Goal: Find contact information: Find contact information

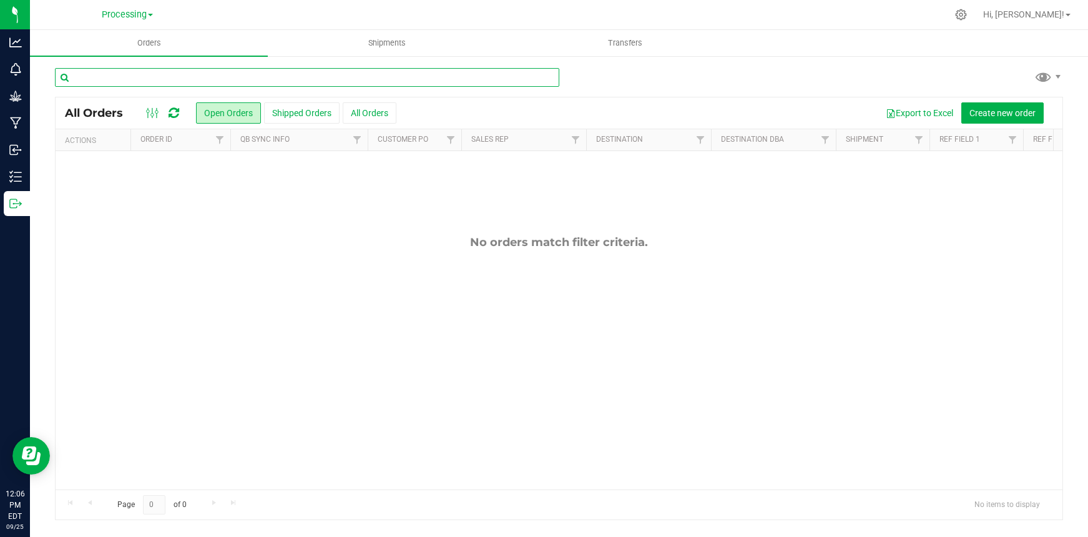
click at [164, 77] on input "text" at bounding box center [307, 77] width 505 height 19
type input "conbud"
click at [371, 113] on button "All Orders" at bounding box center [370, 112] width 54 height 21
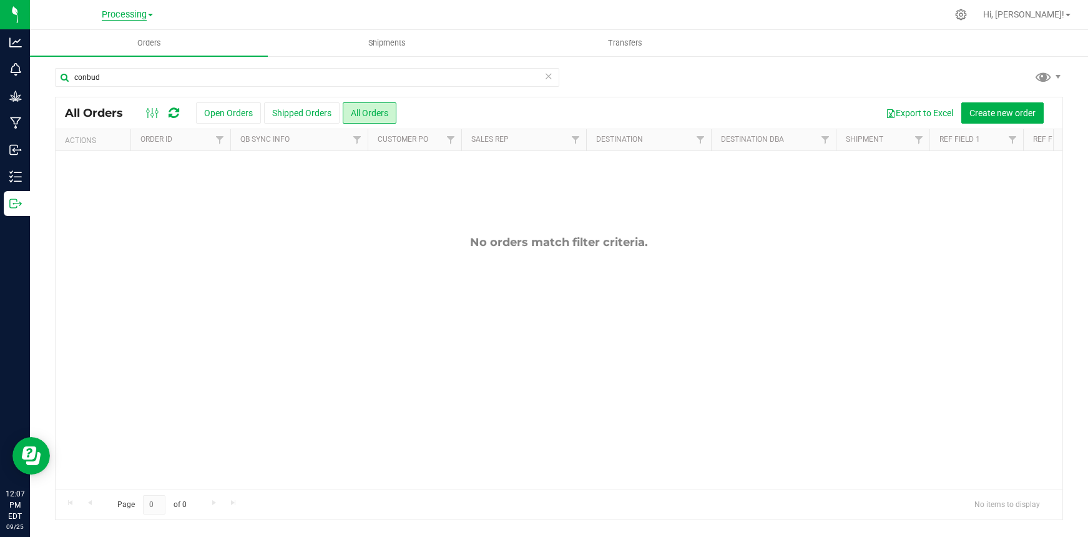
click at [122, 14] on span "Processing" at bounding box center [124, 14] width 45 height 11
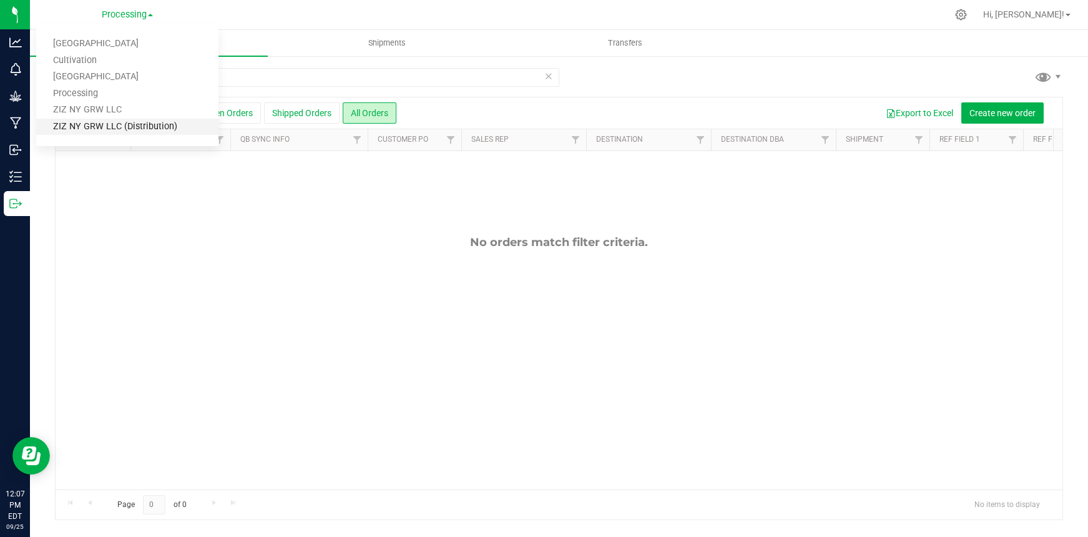
click at [142, 126] on link "ZIZ NY GRW LLC (Distribution)" at bounding box center [127, 127] width 182 height 17
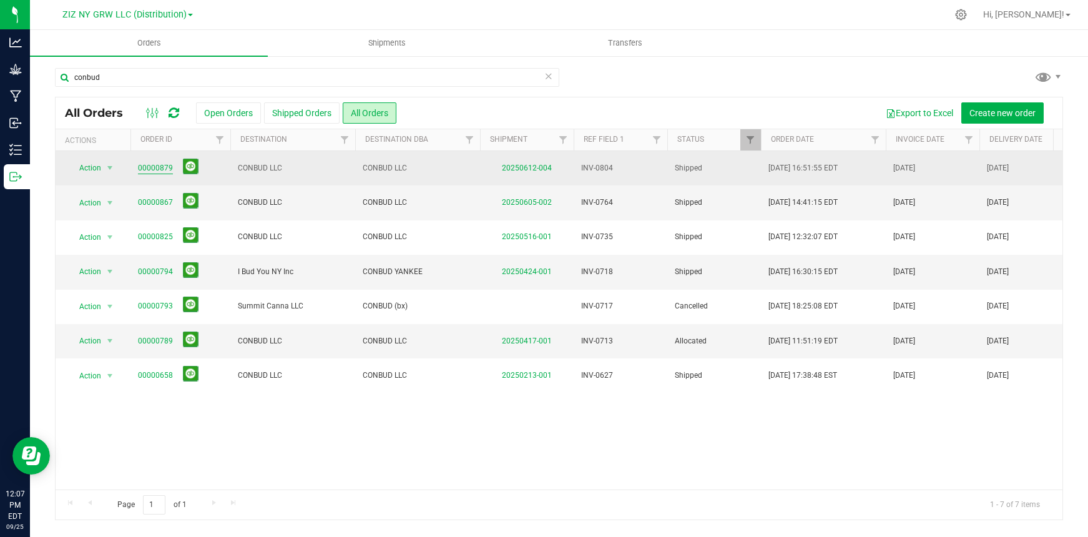
click at [162, 168] on link "00000879" at bounding box center [155, 168] width 35 height 12
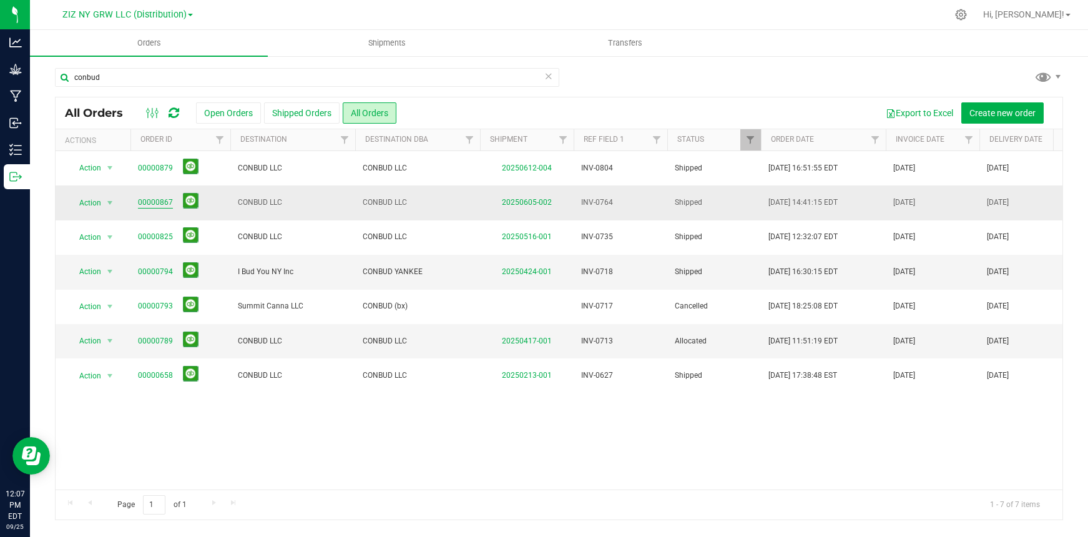
click at [156, 203] on link "00000867" at bounding box center [155, 203] width 35 height 12
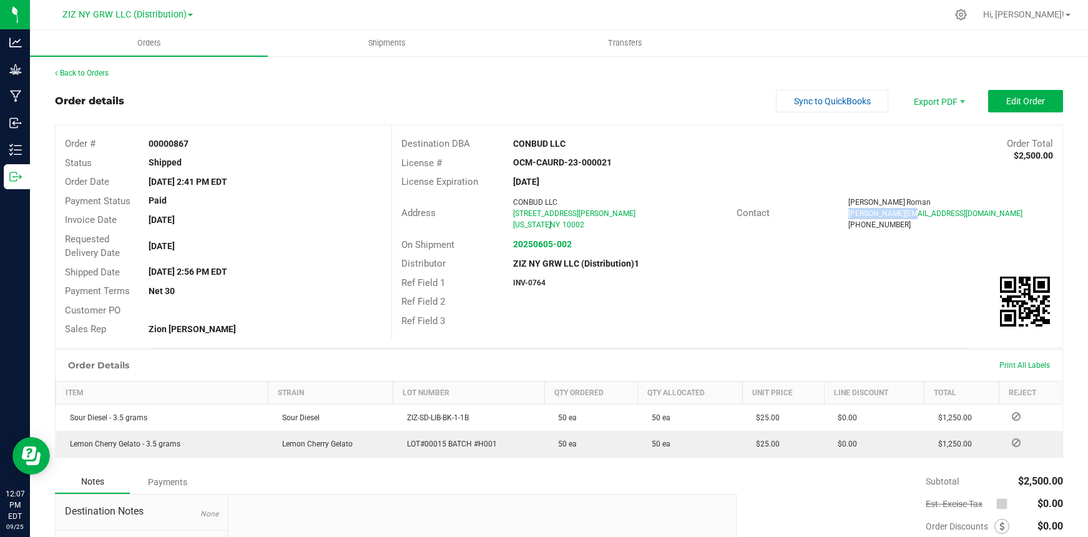
drag, startPoint x: 842, startPoint y: 214, endPoint x: 907, endPoint y: 215, distance: 65.6
click at [909, 217] on div "[PERSON_NAME][EMAIL_ADDRESS][DOMAIN_NAME]" at bounding box center [951, 213] width 205 height 11
copy span "[PERSON_NAME][EMAIL_ADDRESS][DOMAIN_NAME]"
click at [97, 76] on link "Back to Orders" at bounding box center [82, 73] width 54 height 9
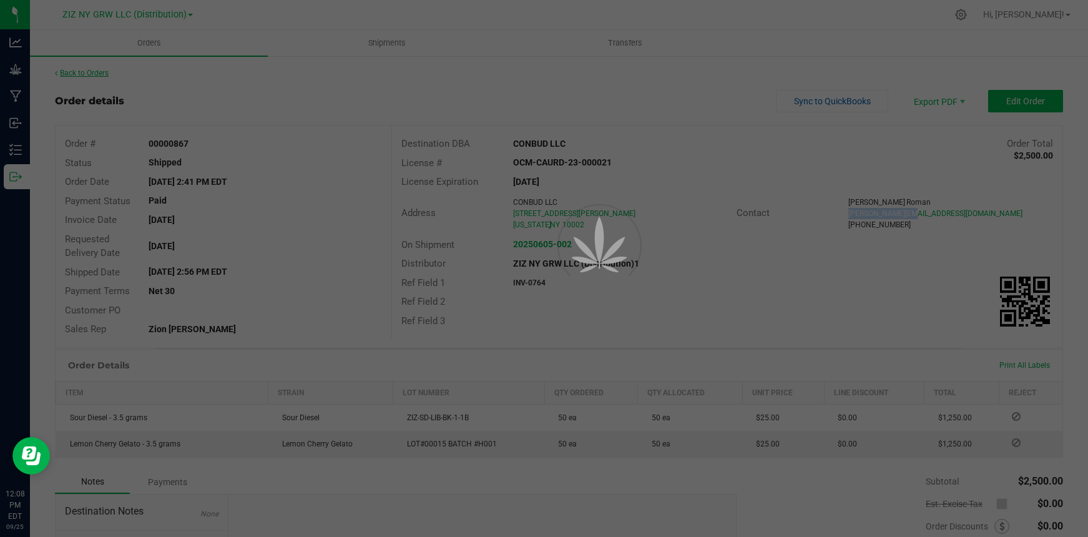
click at [97, 76] on div at bounding box center [544, 268] width 1088 height 537
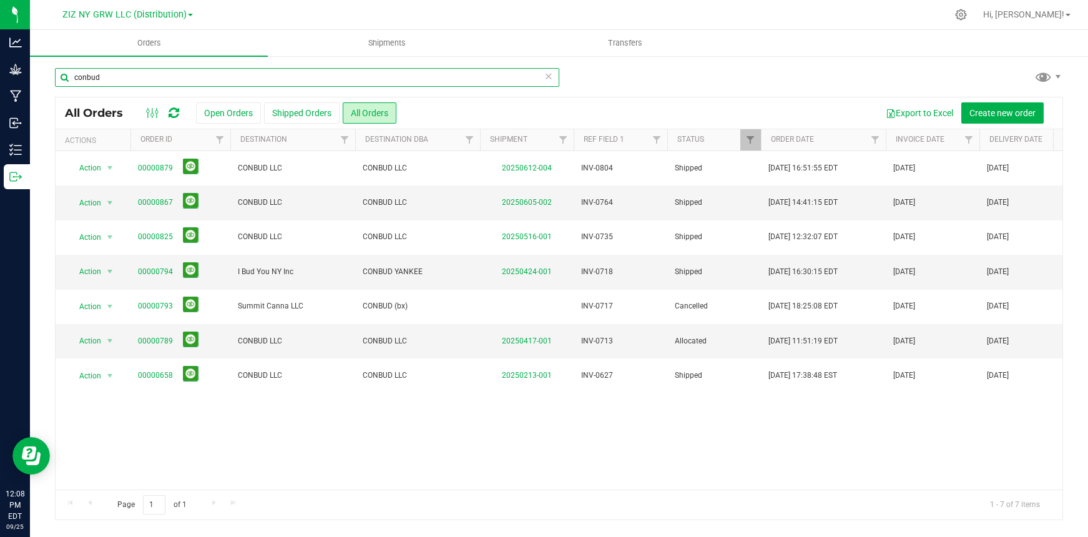
drag, startPoint x: 130, startPoint y: 82, endPoint x: 44, endPoint y: 77, distance: 86.3
click at [44, 77] on div "conbud All Orders Open Orders Shipped Orders All Orders Export to Excel Create …" at bounding box center [559, 294] width 1058 height 478
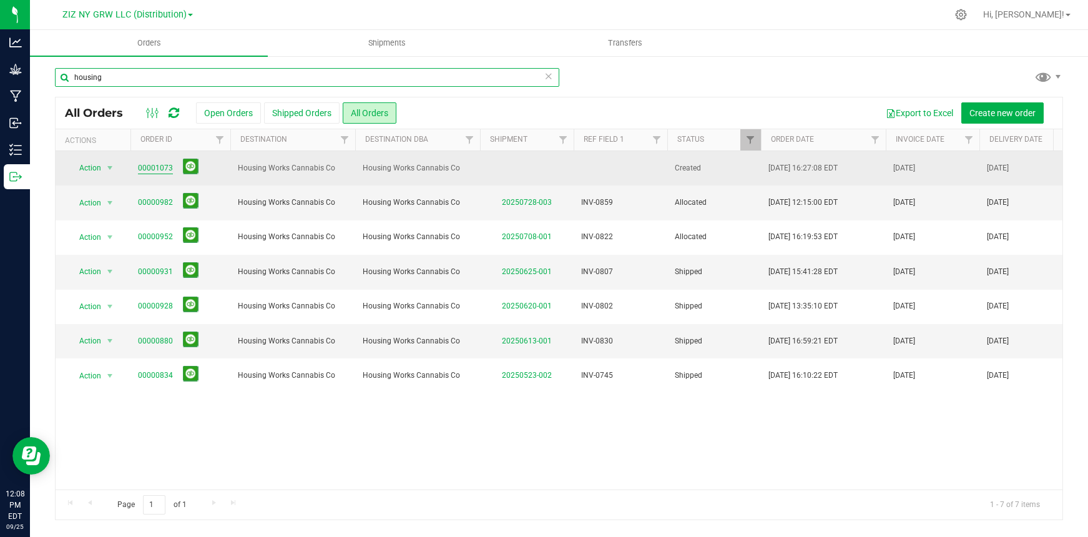
type input "housing"
click at [149, 168] on link "00001073" at bounding box center [155, 168] width 35 height 12
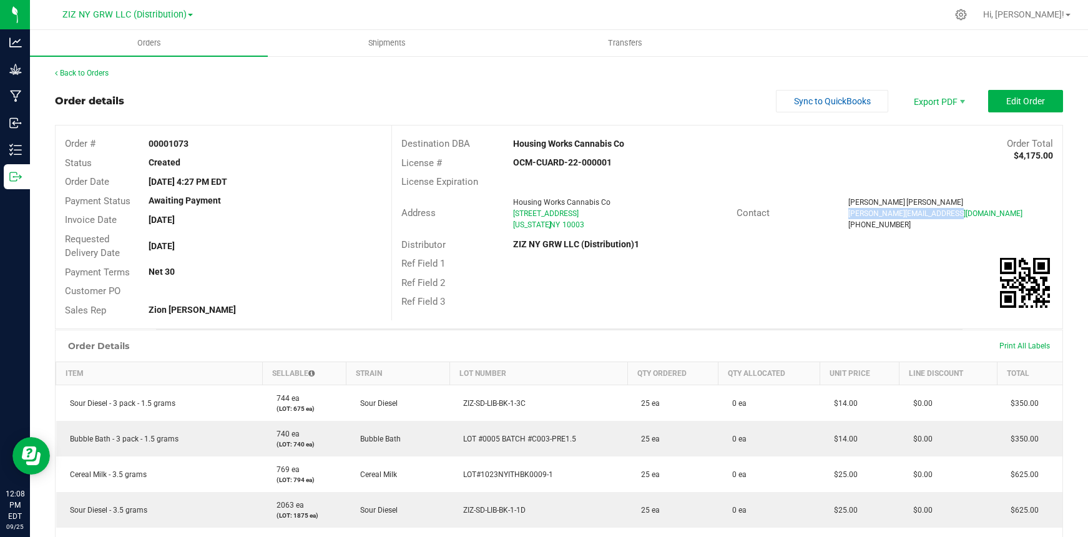
drag, startPoint x: 842, startPoint y: 214, endPoint x: 943, endPoint y: 215, distance: 101.2
click at [943, 215] on div "[PERSON_NAME][EMAIL_ADDRESS][DOMAIN_NAME]" at bounding box center [951, 213] width 205 height 11
copy span "[PERSON_NAME][EMAIL_ADDRESS][DOMAIN_NAME]"
click at [75, 73] on link "Back to Orders" at bounding box center [82, 73] width 54 height 9
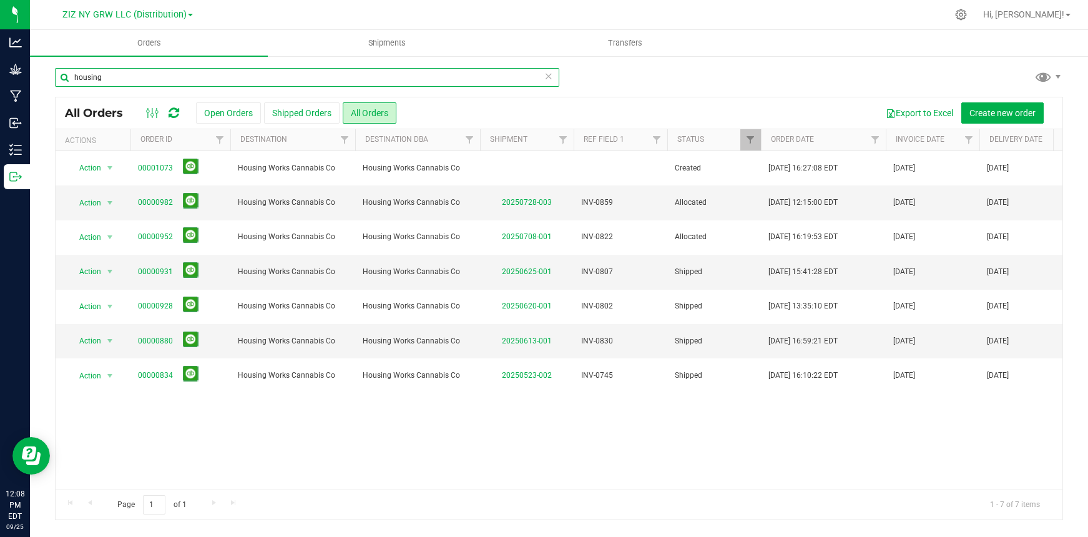
drag, startPoint x: 112, startPoint y: 77, endPoint x: 64, endPoint y: 79, distance: 47.5
click at [64, 79] on input "housing" at bounding box center [307, 77] width 505 height 19
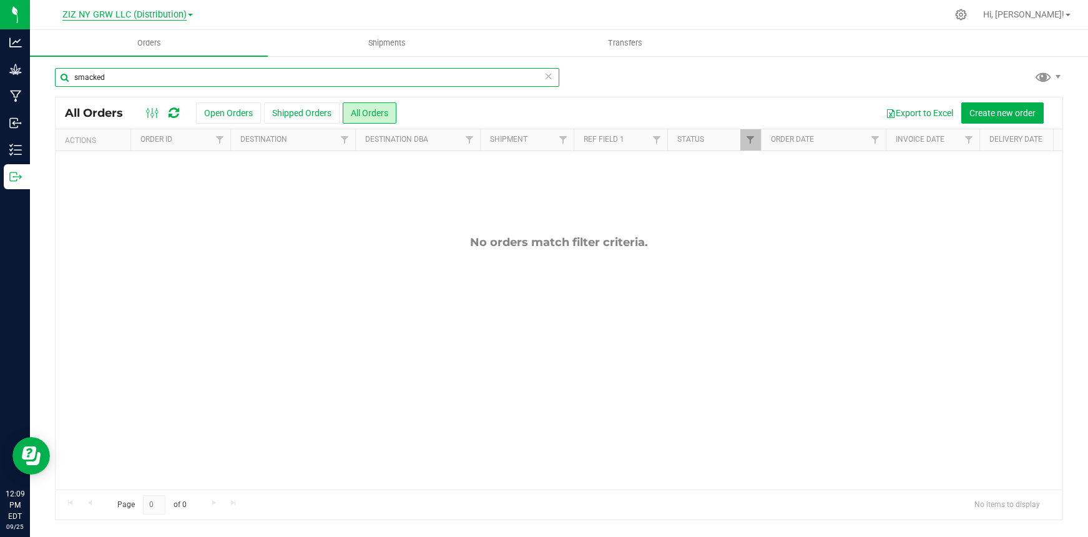
type input "smacked"
click at [159, 9] on span "ZIZ NY GRW LLC (Distribution)" at bounding box center [124, 14] width 124 height 11
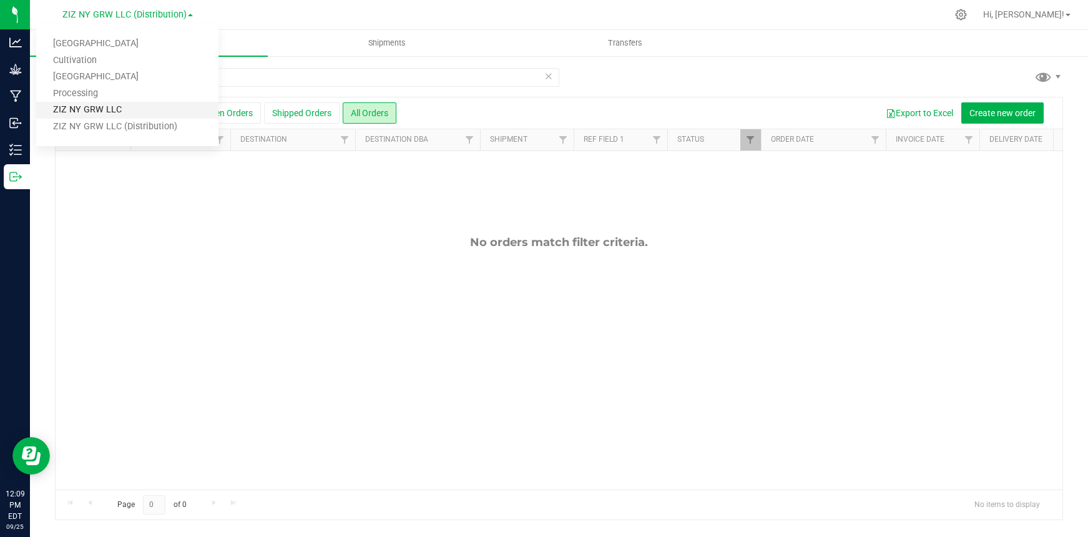
click at [121, 111] on link "ZIZ NY GRW LLC" at bounding box center [127, 110] width 182 height 17
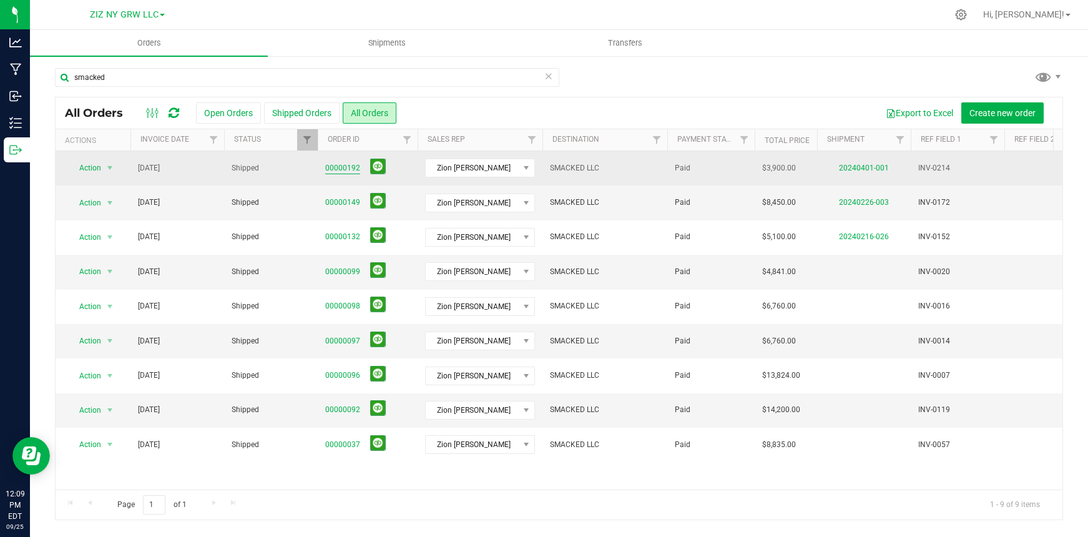
click at [343, 170] on link "00000192" at bounding box center [342, 168] width 35 height 12
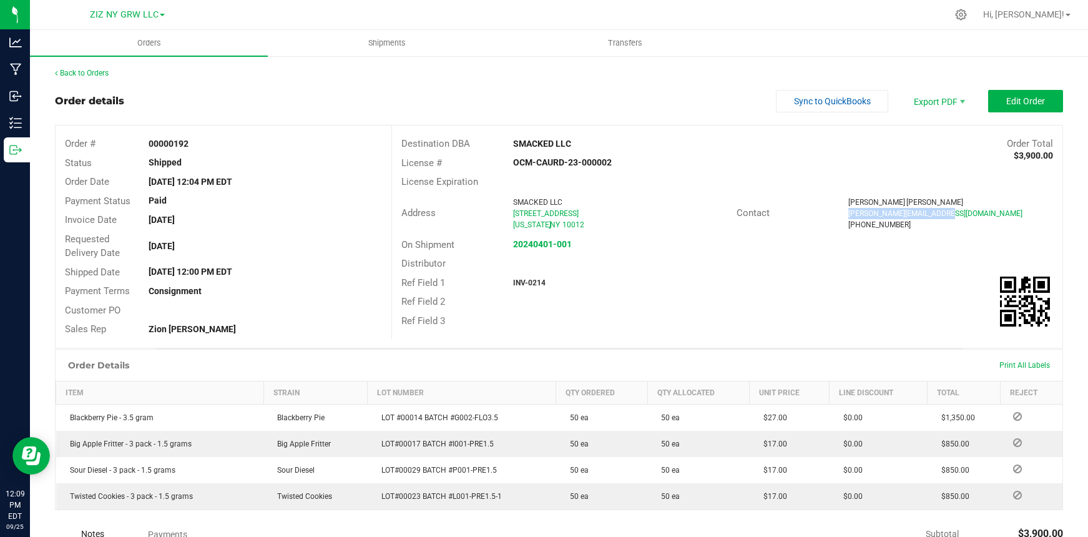
drag, startPoint x: 843, startPoint y: 214, endPoint x: 958, endPoint y: 217, distance: 114.9
click at [958, 217] on div "[PERSON_NAME][EMAIL_ADDRESS][DOMAIN_NAME]" at bounding box center [951, 213] width 205 height 11
copy span "[PERSON_NAME][EMAIL_ADDRESS][DOMAIN_NAME]"
click at [91, 74] on link "Back to Orders" at bounding box center [82, 73] width 54 height 9
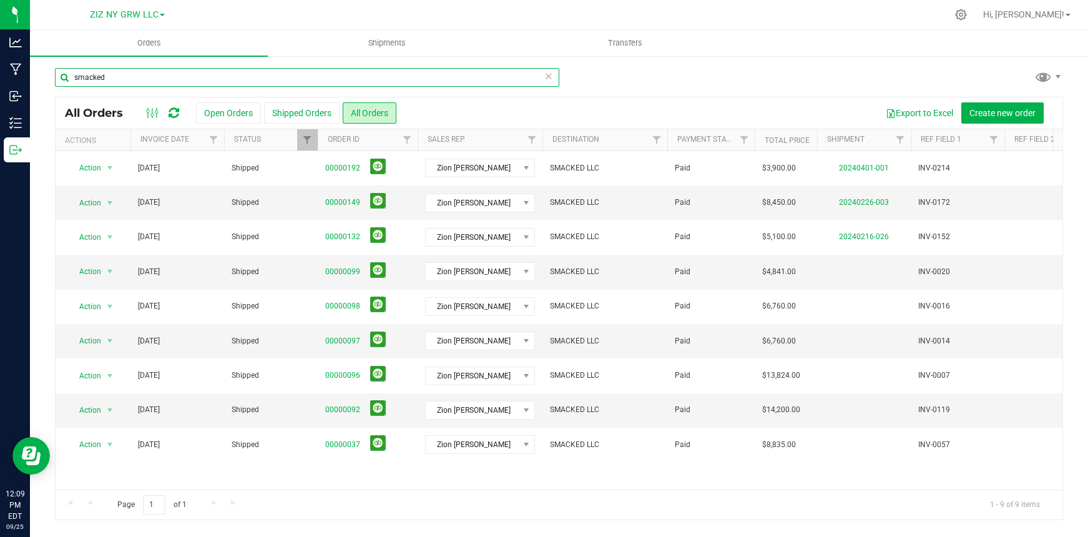
click at [117, 77] on input "smacked" at bounding box center [307, 77] width 505 height 19
drag, startPoint x: 77, startPoint y: 83, endPoint x: 66, endPoint y: 86, distance: 11.5
click at [66, 86] on input "smacked" at bounding box center [307, 77] width 505 height 19
drag, startPoint x: 128, startPoint y: 76, endPoint x: 61, endPoint y: 80, distance: 67.5
click at [61, 80] on input "smacked" at bounding box center [307, 77] width 505 height 19
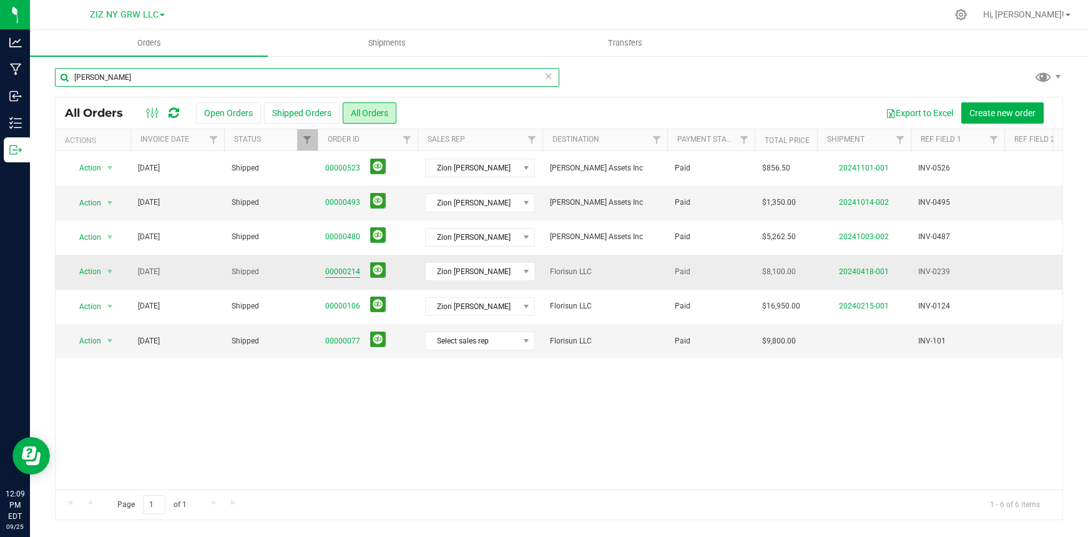
type input "[PERSON_NAME]"
click at [348, 272] on link "00000214" at bounding box center [342, 272] width 35 height 12
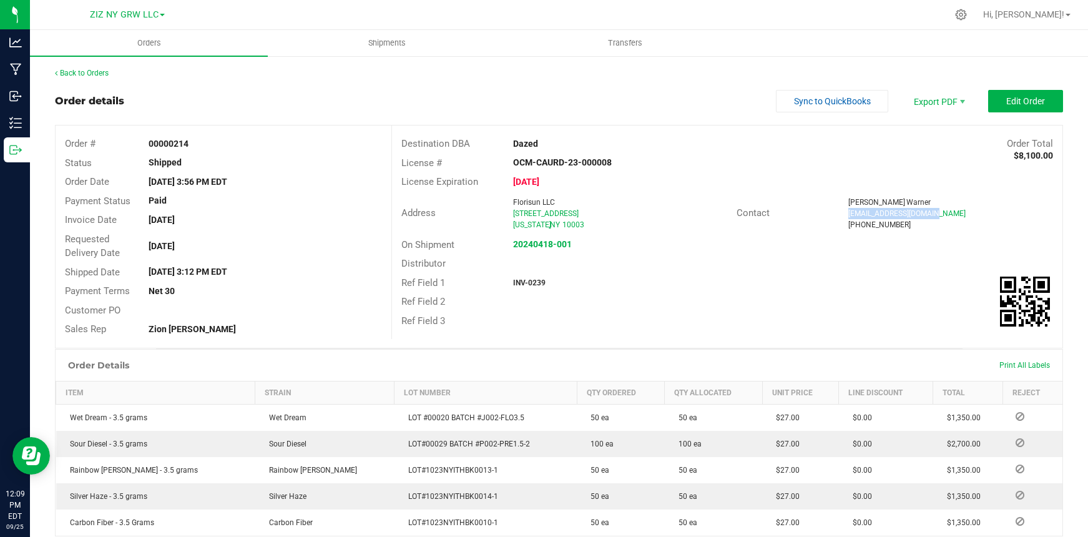
drag, startPoint x: 844, startPoint y: 214, endPoint x: 927, endPoint y: 214, distance: 82.4
click at [932, 214] on div "[EMAIL_ADDRESS][DOMAIN_NAME]" at bounding box center [951, 213] width 205 height 11
copy span "[EMAIL_ADDRESS][DOMAIN_NAME]"
click at [102, 72] on link "Back to Orders" at bounding box center [82, 73] width 54 height 9
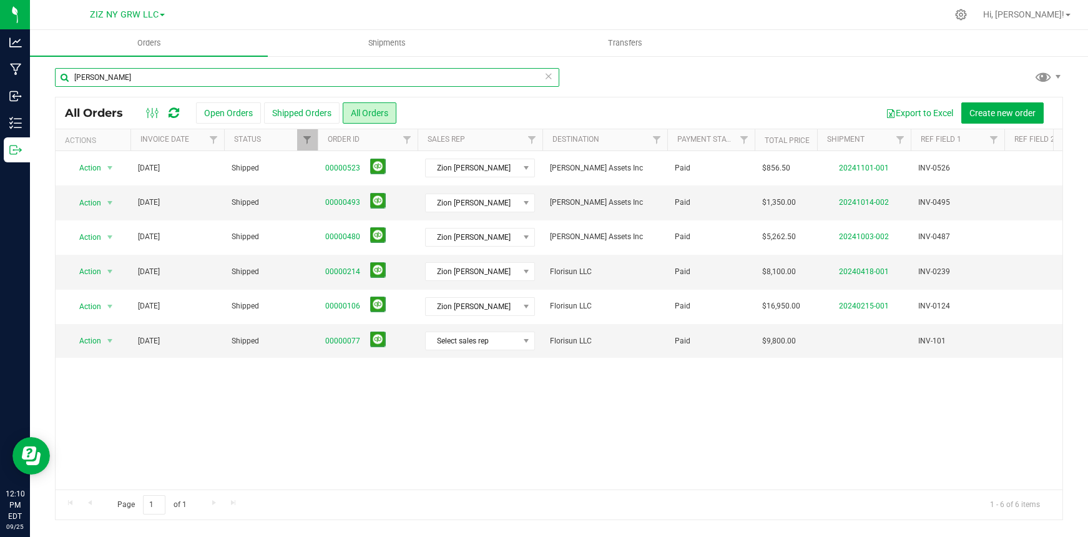
drag, startPoint x: 102, startPoint y: 79, endPoint x: 60, endPoint y: 72, distance: 43.0
click at [59, 71] on input "[PERSON_NAME]" at bounding box center [307, 77] width 505 height 19
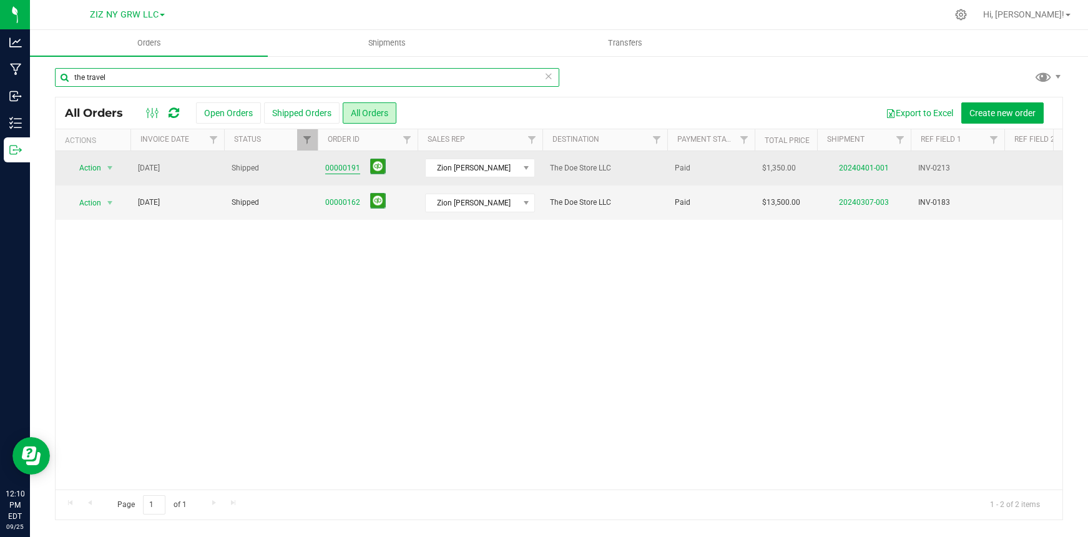
type input "the travel"
click at [344, 170] on link "00000191" at bounding box center [342, 168] width 35 height 12
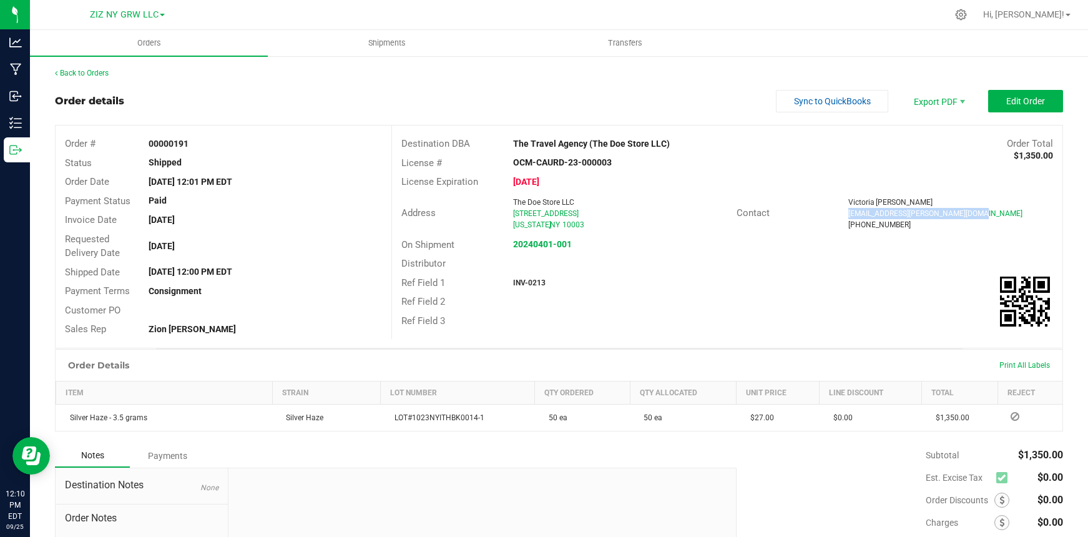
drag, startPoint x: 841, startPoint y: 215, endPoint x: 962, endPoint y: 215, distance: 120.5
click at [962, 215] on div "[EMAIL_ADDRESS][PERSON_NAME][DOMAIN_NAME]" at bounding box center [951, 213] width 205 height 11
copy span "[EMAIL_ADDRESS][PERSON_NAME][DOMAIN_NAME]"
click at [90, 74] on link "Back to Orders" at bounding box center [82, 73] width 54 height 9
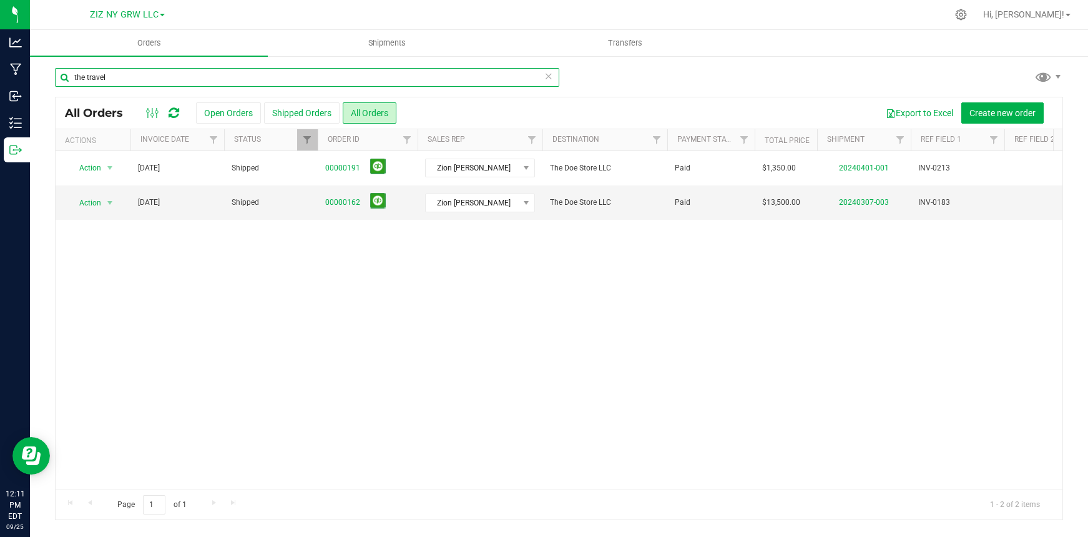
click at [310, 72] on input "the travel" at bounding box center [307, 77] width 505 height 19
drag, startPoint x: 305, startPoint y: 71, endPoint x: 109, endPoint y: 77, distance: 196.2
click at [90, 76] on input "the travel" at bounding box center [307, 77] width 505 height 19
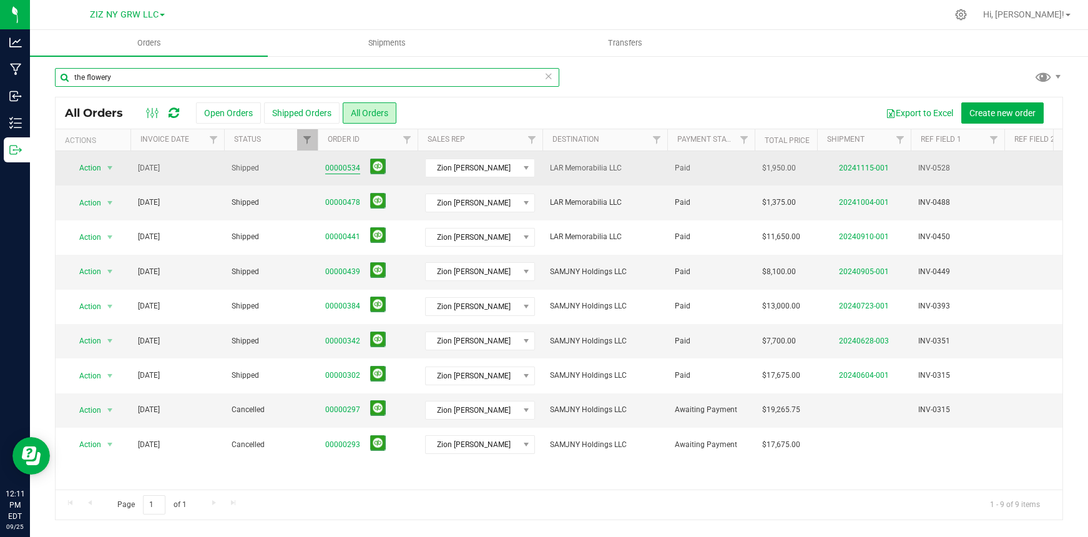
type input "the flowery"
click at [348, 167] on link "00000534" at bounding box center [342, 168] width 35 height 12
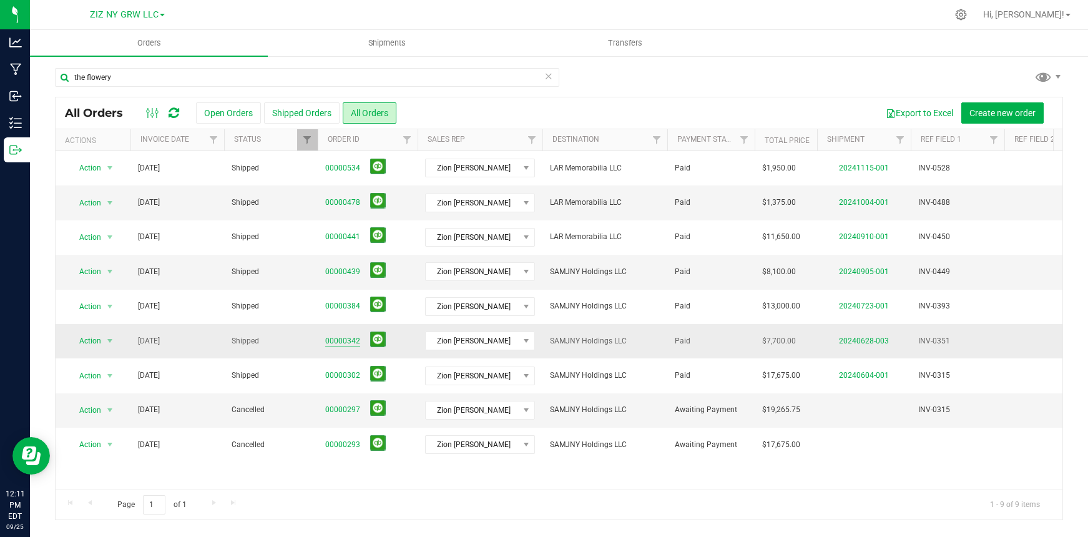
click at [350, 344] on link "00000342" at bounding box center [342, 341] width 35 height 12
click at [153, 12] on span "ZIZ NY GRW LLC" at bounding box center [124, 14] width 69 height 11
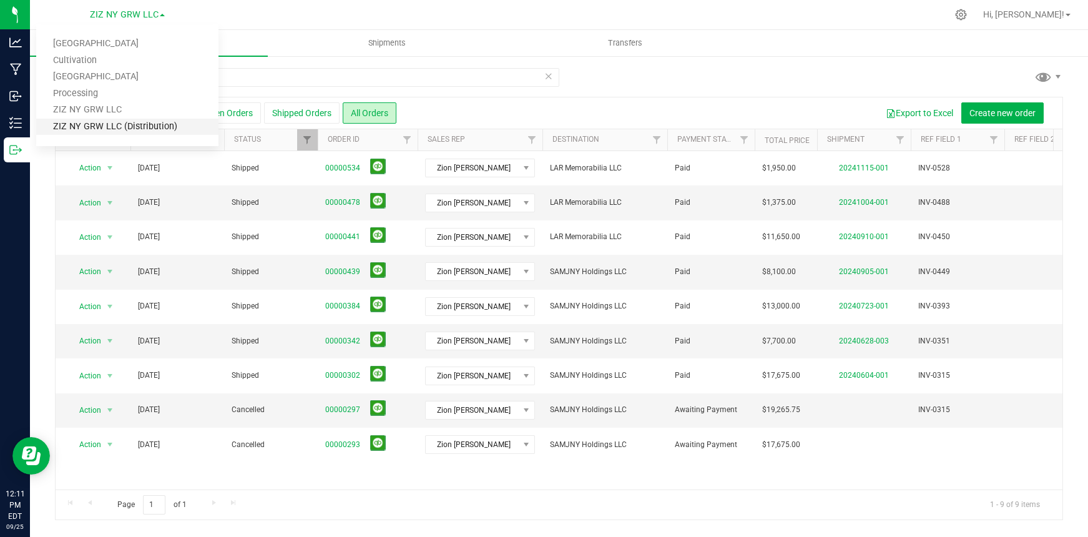
click at [131, 130] on link "ZIZ NY GRW LLC (Distribution)" at bounding box center [127, 127] width 182 height 17
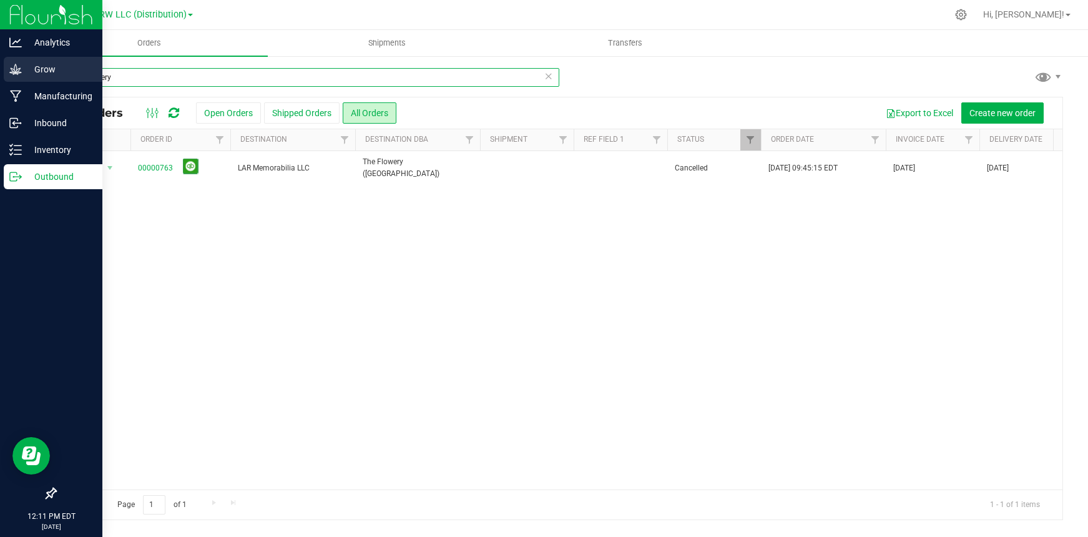
drag, startPoint x: 132, startPoint y: 81, endPoint x: 7, endPoint y: 66, distance: 125.2
click at [7, 66] on div "Analytics Grow Manufacturing Inbound Inventory Outbound 12:11 PM EDT [DATE] 09/…" at bounding box center [544, 268] width 1088 height 537
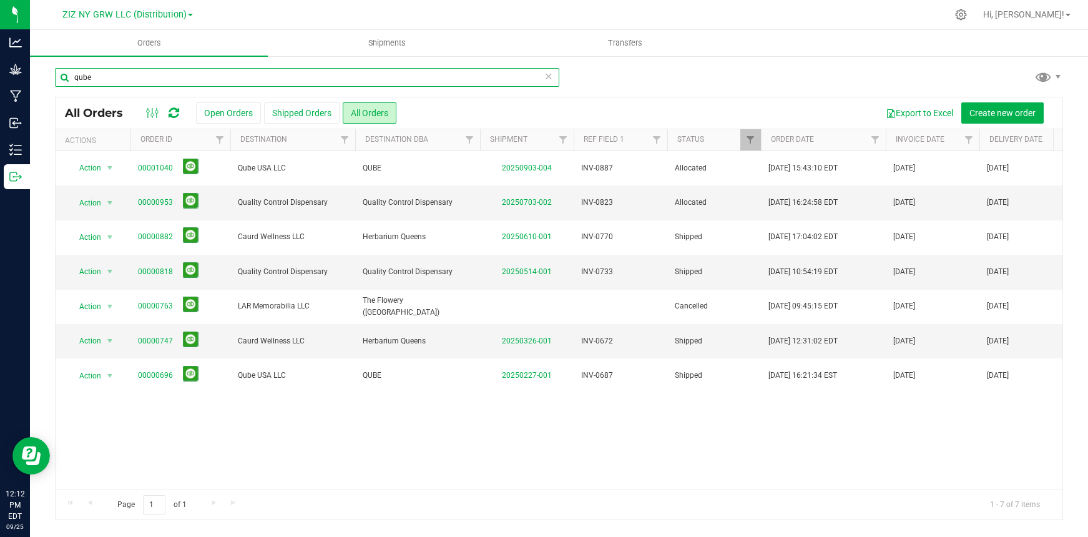
type input "qube"
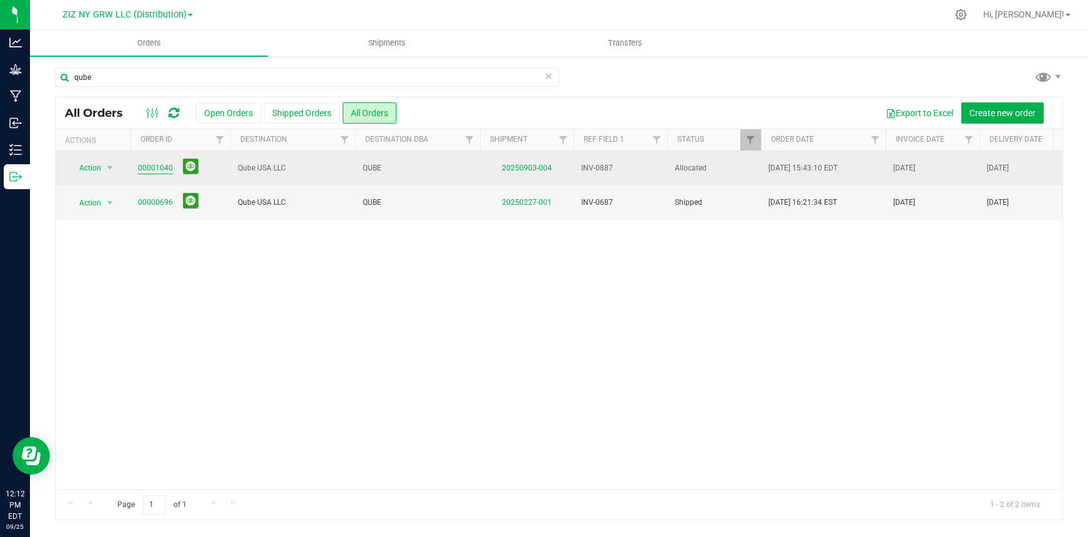
click at [148, 169] on link "00001040" at bounding box center [155, 168] width 35 height 12
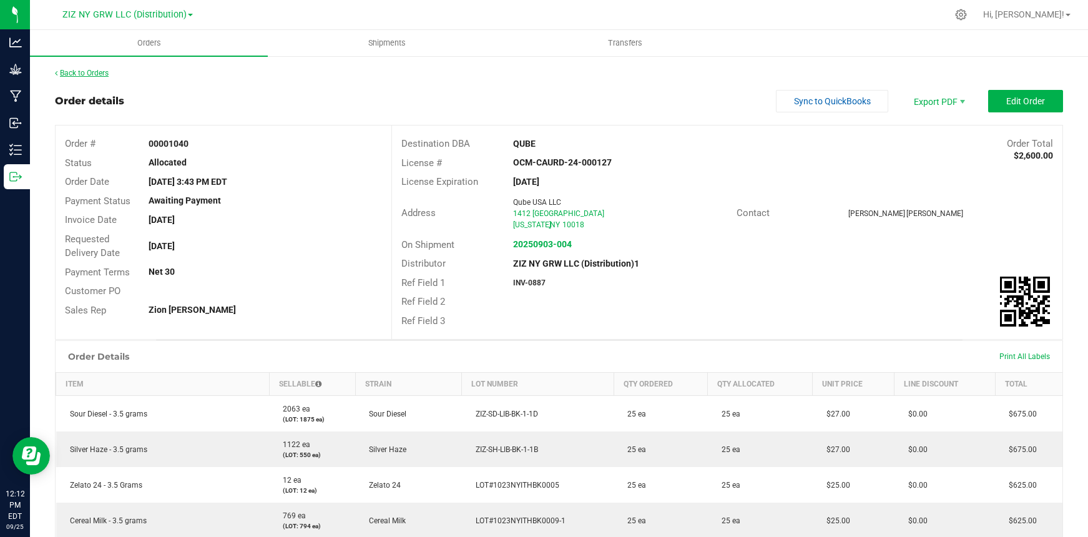
click at [96, 77] on link "Back to Orders" at bounding box center [82, 73] width 54 height 9
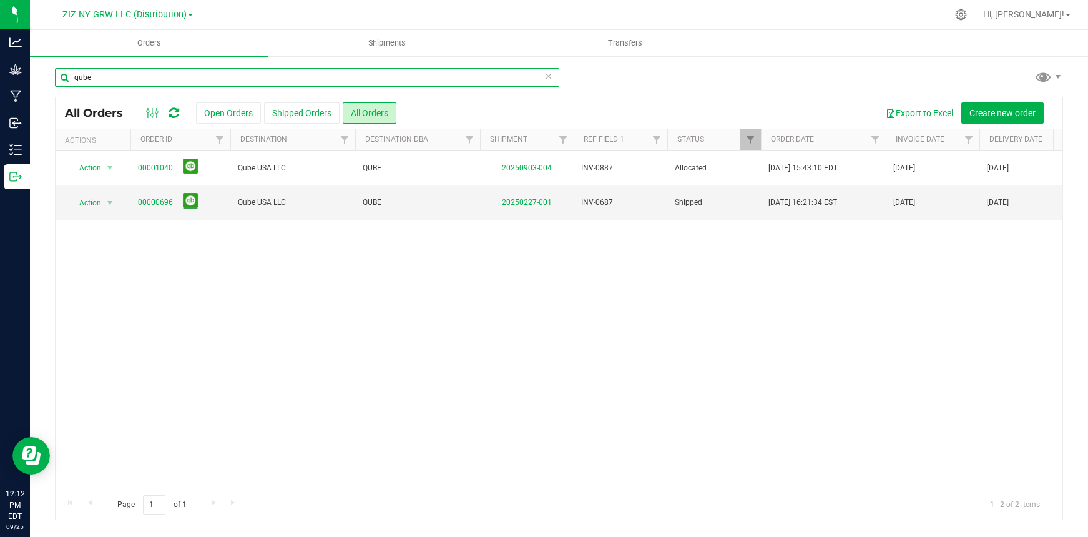
drag, startPoint x: 175, startPoint y: 78, endPoint x: 96, endPoint y: 89, distance: 80.1
click at [65, 84] on input "qube" at bounding box center [307, 77] width 505 height 19
drag, startPoint x: 92, startPoint y: 78, endPoint x: 74, endPoint y: 73, distance: 18.8
click at [74, 73] on input "qube" at bounding box center [307, 77] width 505 height 19
type input "sofa club"
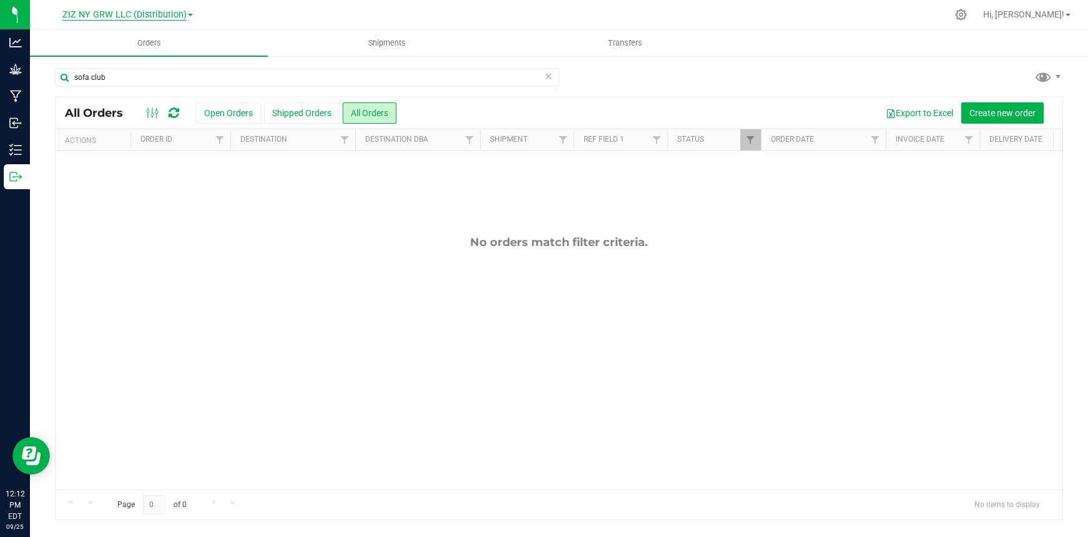
click at [137, 15] on span "ZIZ NY GRW LLC (Distribution)" at bounding box center [124, 14] width 124 height 11
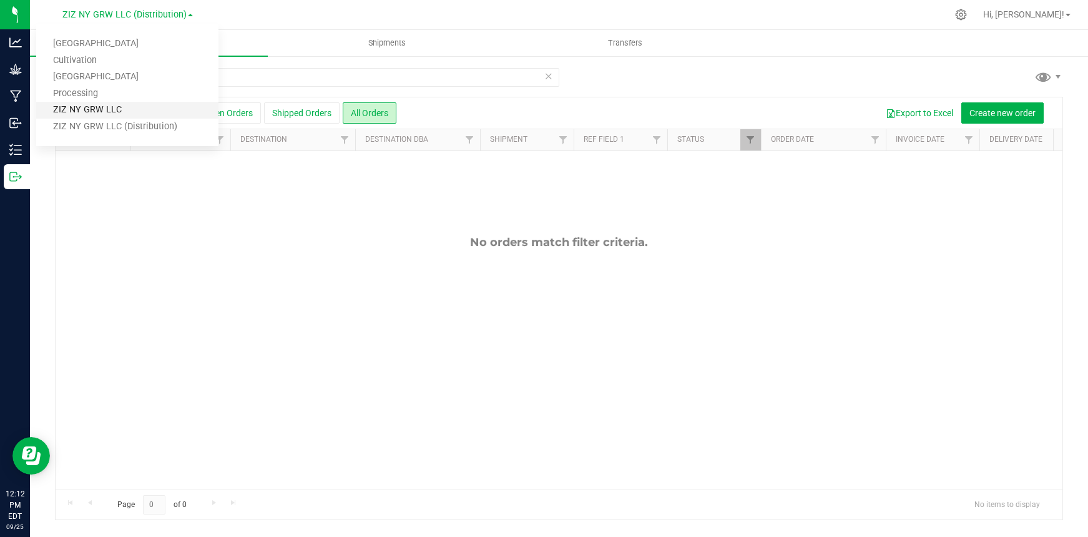
click at [136, 109] on link "ZIZ NY GRW LLC" at bounding box center [127, 110] width 182 height 17
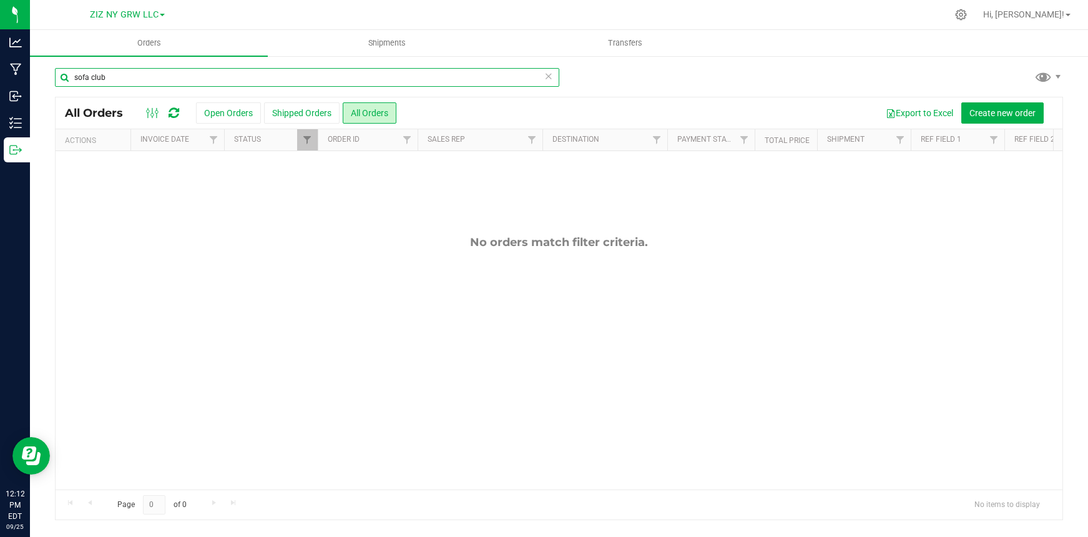
click at [107, 79] on input "sofa club" at bounding box center [307, 77] width 505 height 19
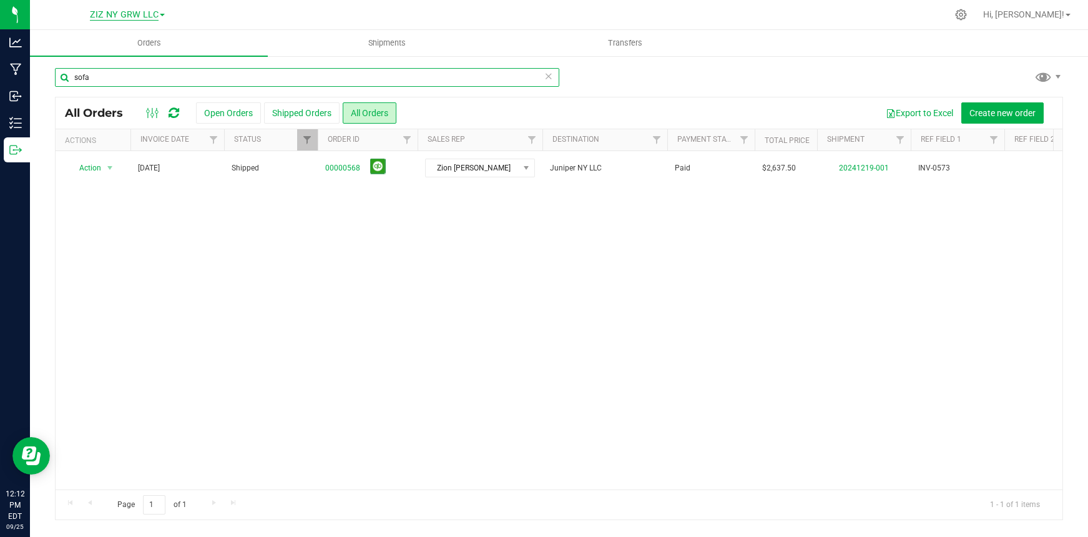
type input "sofa"
drag, startPoint x: 132, startPoint y: 12, endPoint x: 134, endPoint y: 19, distance: 7.3
click at [132, 13] on span "ZIZ NY GRW LLC" at bounding box center [124, 14] width 69 height 11
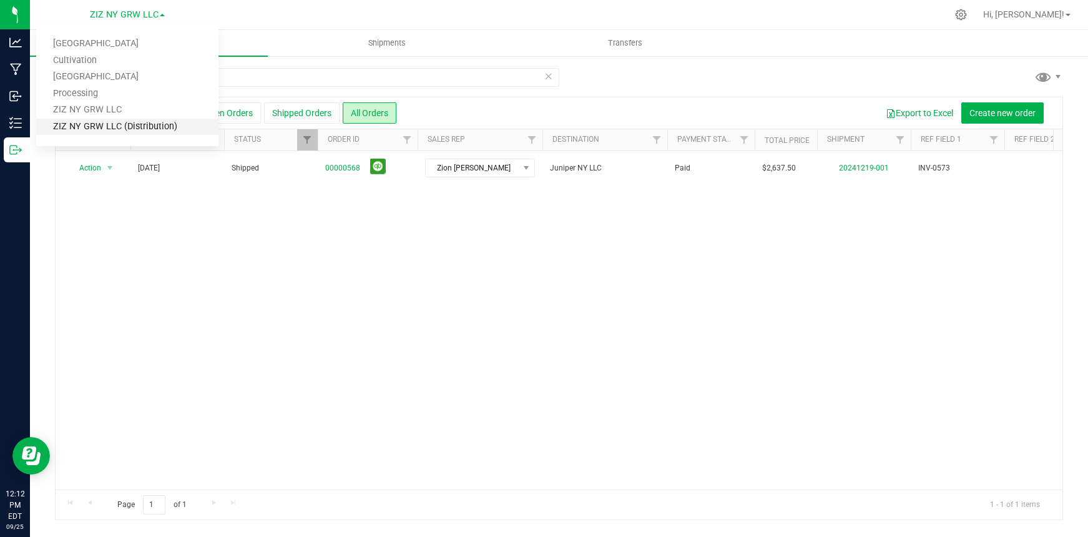
click at [139, 131] on link "ZIZ NY GRW LLC (Distribution)" at bounding box center [127, 127] width 182 height 17
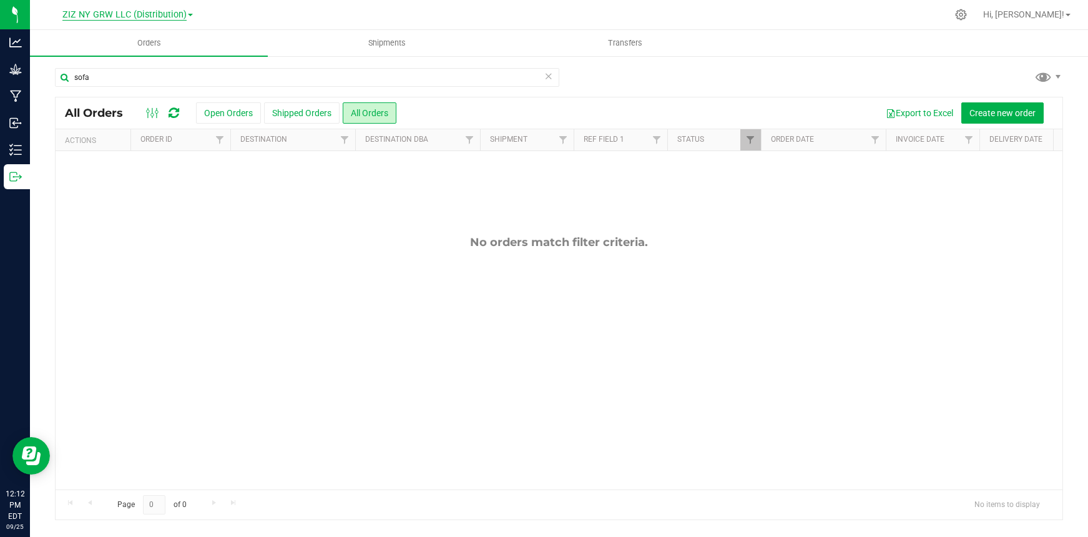
click at [143, 16] on span "ZIZ NY GRW LLC (Distribution)" at bounding box center [124, 14] width 124 height 11
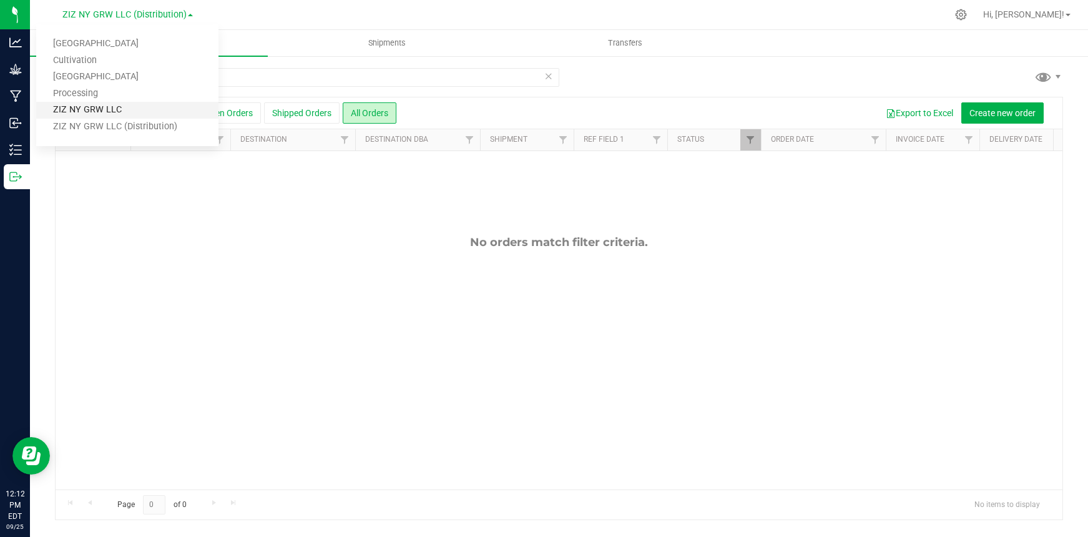
click at [159, 114] on link "ZIZ NY GRW LLC" at bounding box center [127, 110] width 182 height 17
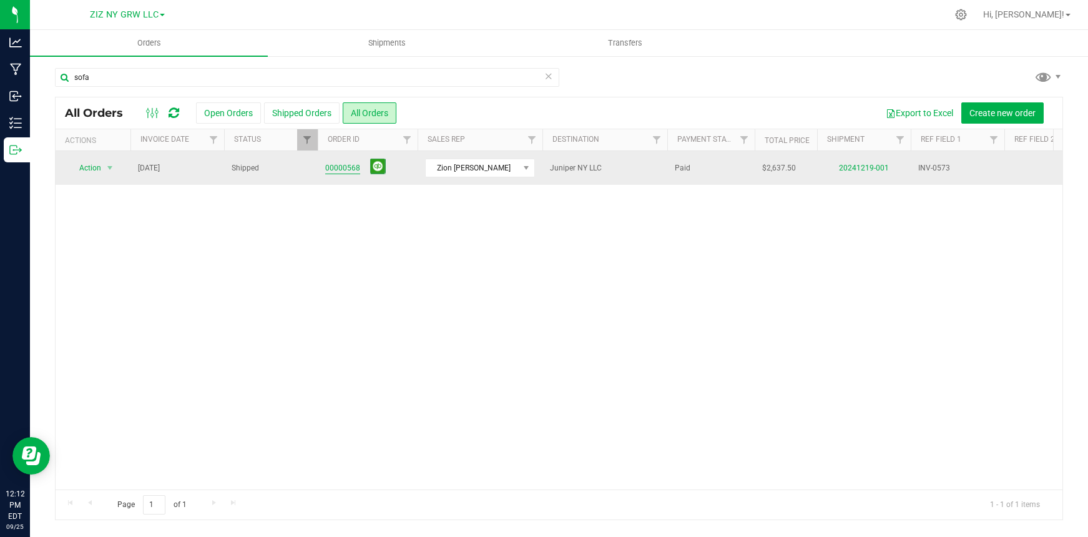
click at [336, 169] on link "00000568" at bounding box center [342, 168] width 35 height 12
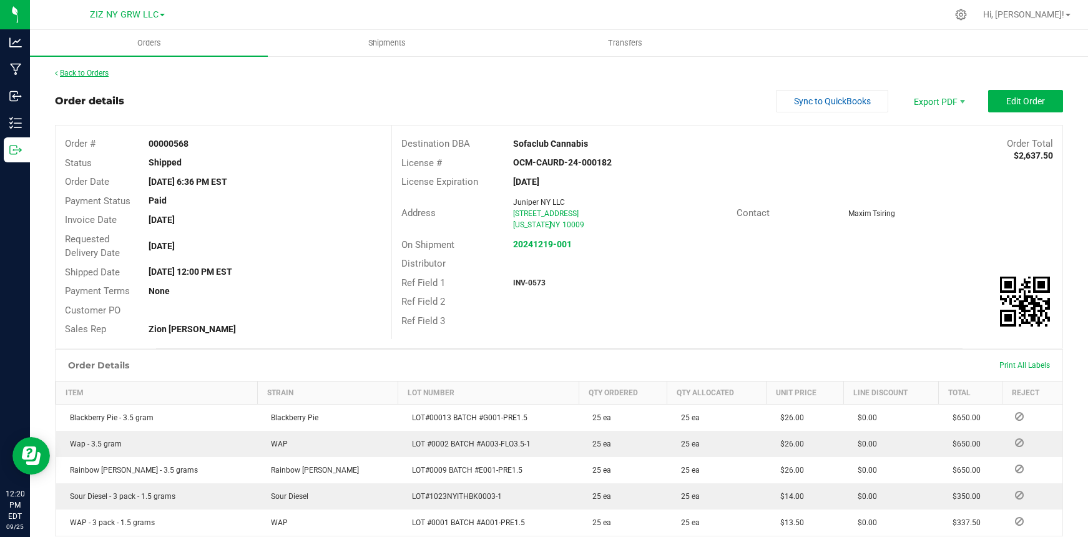
click at [81, 74] on link "Back to Orders" at bounding box center [82, 73] width 54 height 9
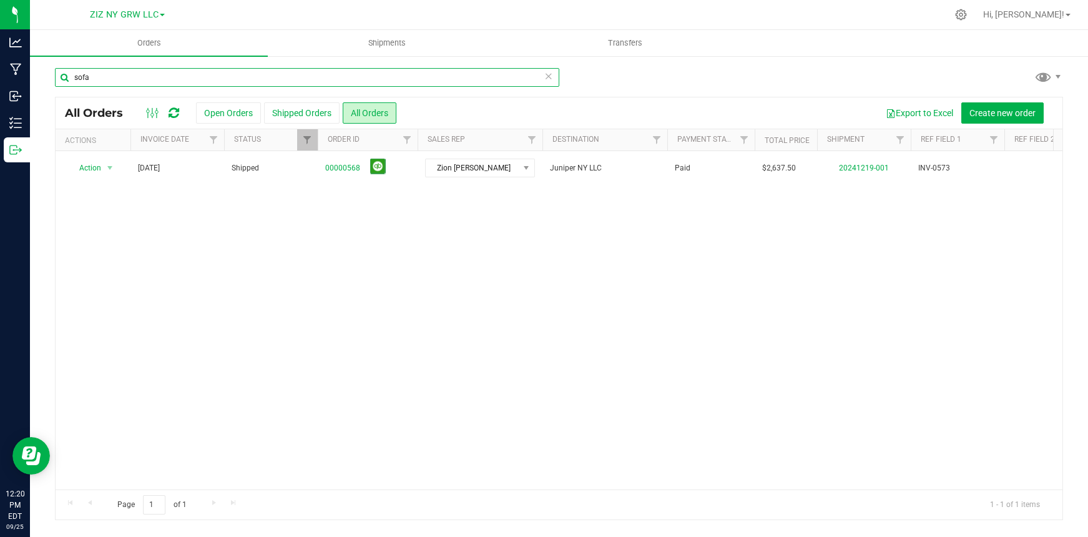
drag, startPoint x: 139, startPoint y: 76, endPoint x: 61, endPoint y: 69, distance: 78.4
click at [61, 69] on input "sofa" at bounding box center [307, 77] width 505 height 19
type input "Dazed"
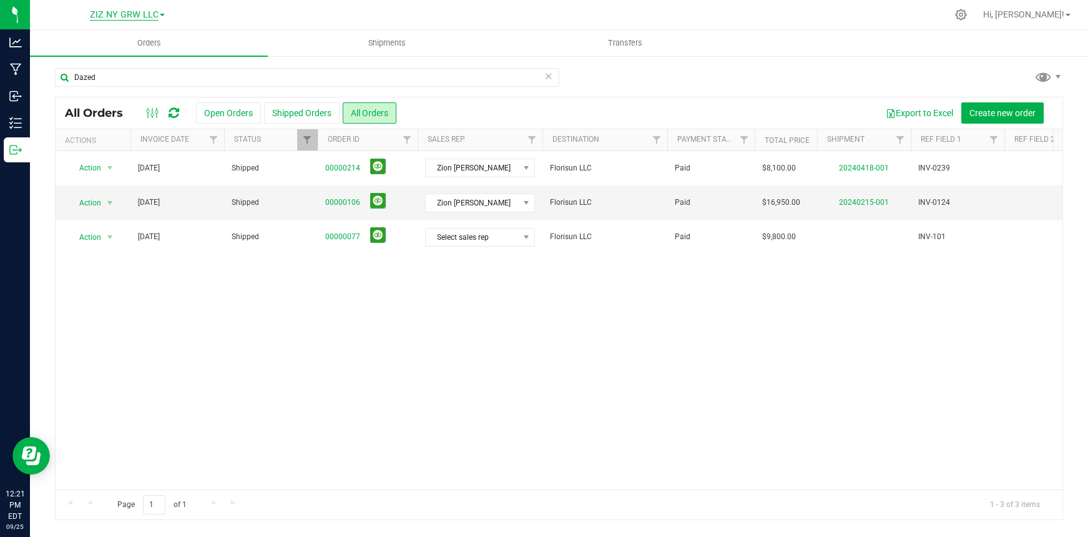
click at [139, 12] on span "ZIZ NY GRW LLC" at bounding box center [124, 14] width 69 height 11
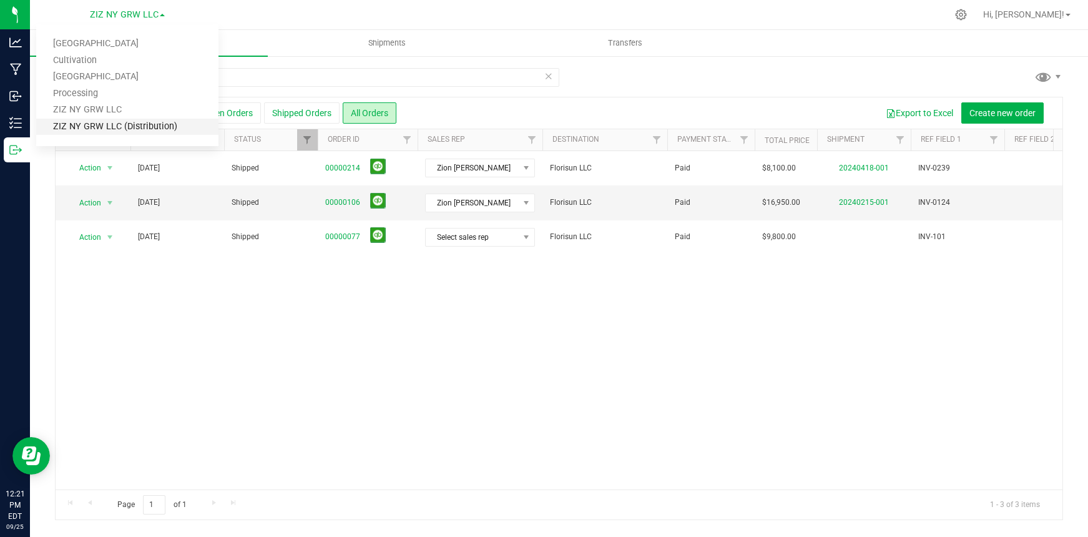
click at [150, 129] on link "ZIZ NY GRW LLC (Distribution)" at bounding box center [127, 127] width 182 height 17
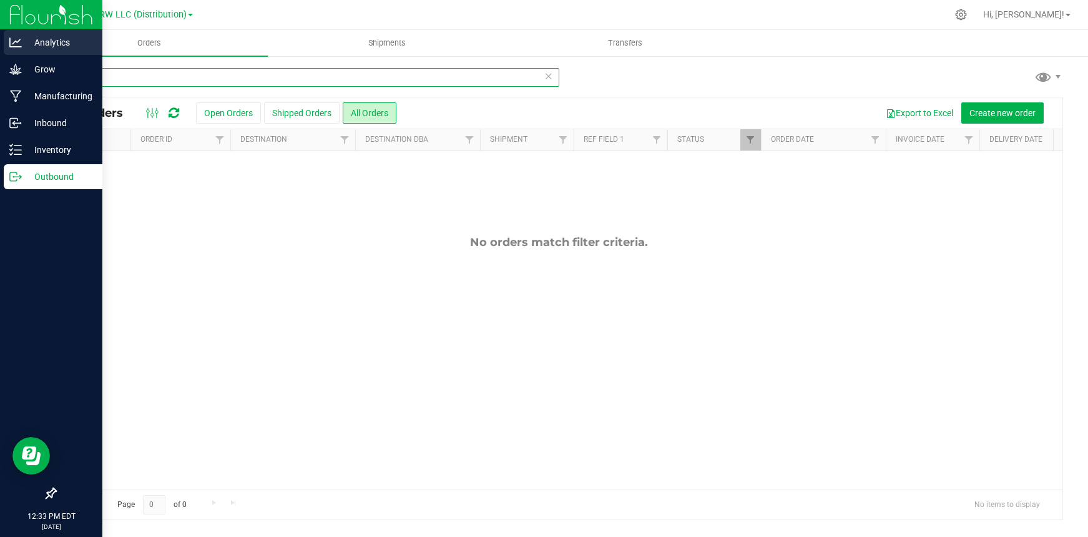
drag, startPoint x: 205, startPoint y: 77, endPoint x: 36, endPoint y: 55, distance: 171.3
click at [2, 62] on div "Analytics Grow Manufacturing Inbound Inventory Outbound 12:33 PM EDT [DATE] 09/…" at bounding box center [544, 268] width 1088 height 537
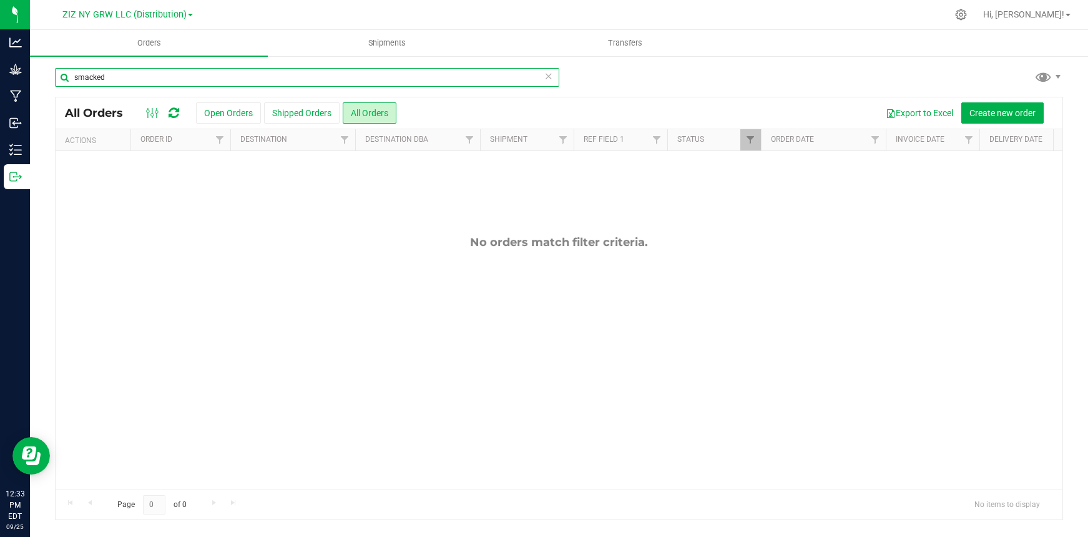
type input "smacked"
click at [129, 14] on span "ZIZ NY GRW LLC (Distribution)" at bounding box center [124, 14] width 124 height 11
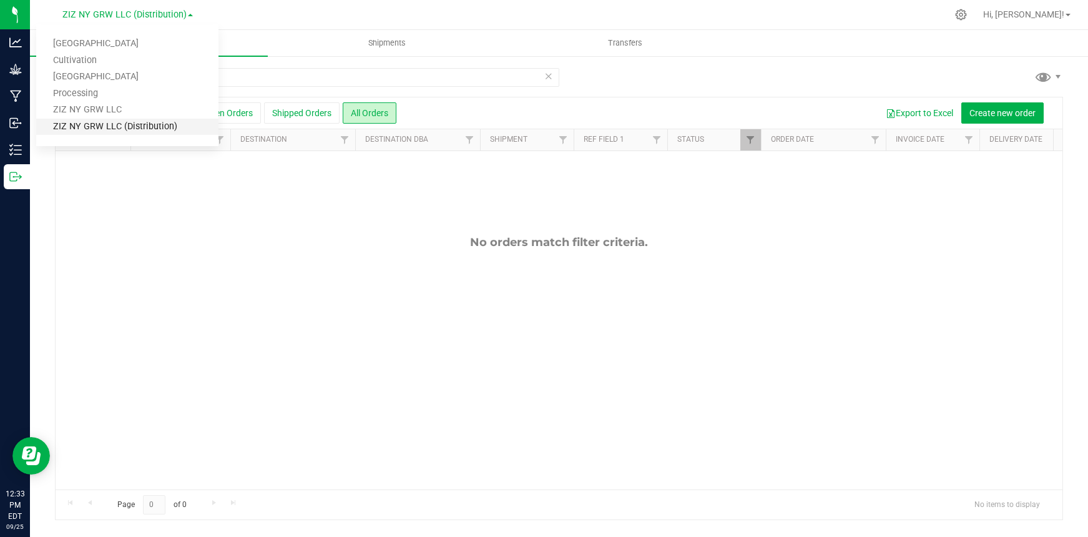
click at [116, 126] on link "ZIZ NY GRW LLC (Distribution)" at bounding box center [127, 127] width 182 height 17
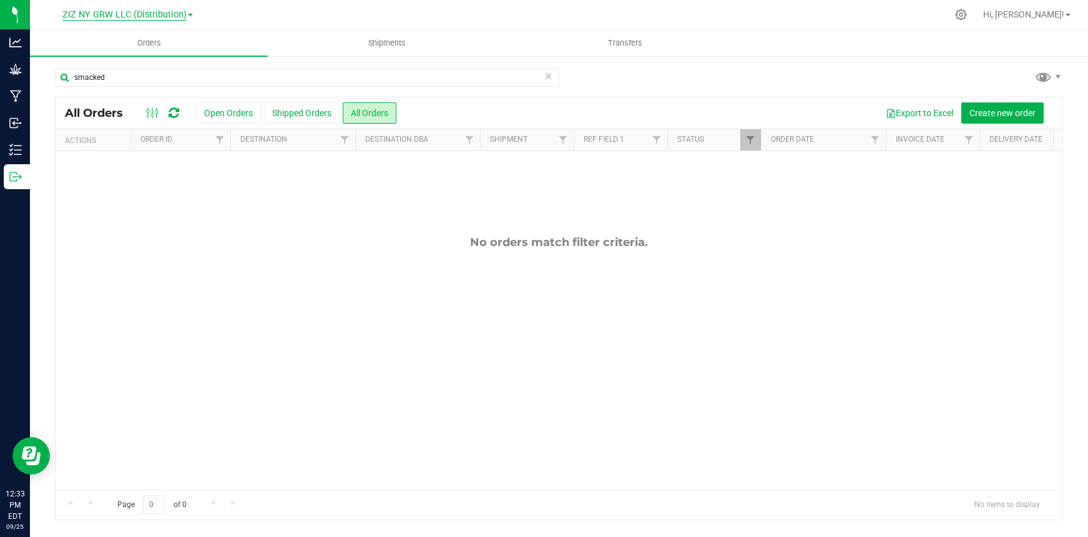
click at [118, 12] on span "ZIZ NY GRW LLC (Distribution)" at bounding box center [124, 14] width 124 height 11
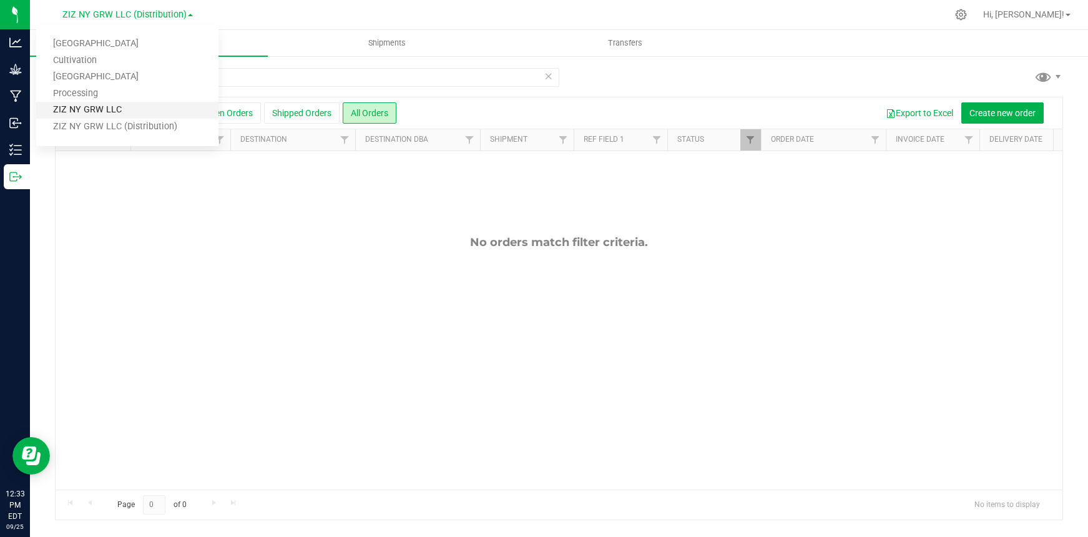
click at [124, 106] on link "ZIZ NY GRW LLC" at bounding box center [127, 110] width 182 height 17
